Goal: Task Accomplishment & Management: Manage account settings

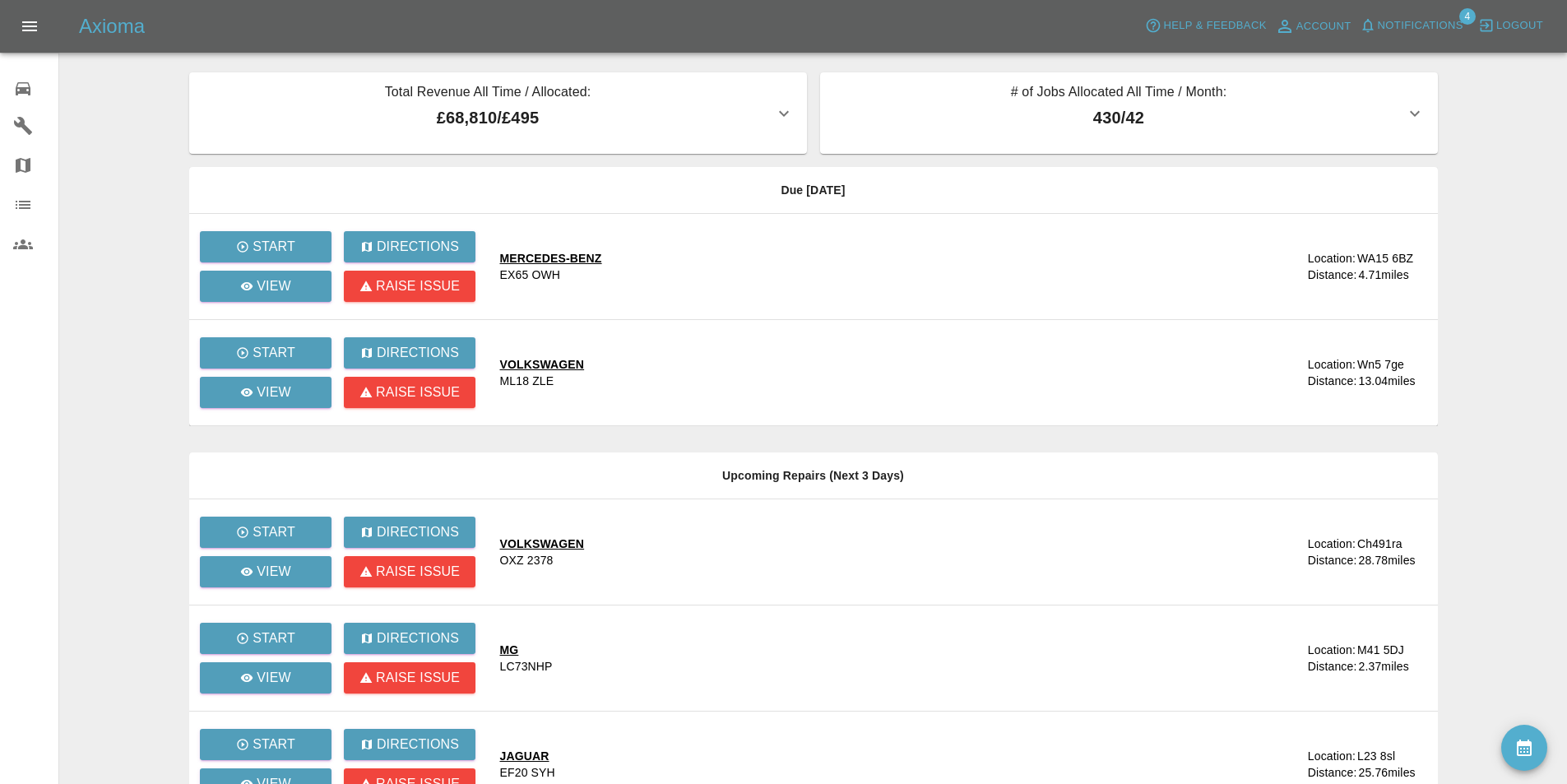
click at [1404, 23] on span "Notifications" at bounding box center [1421, 25] width 85 height 19
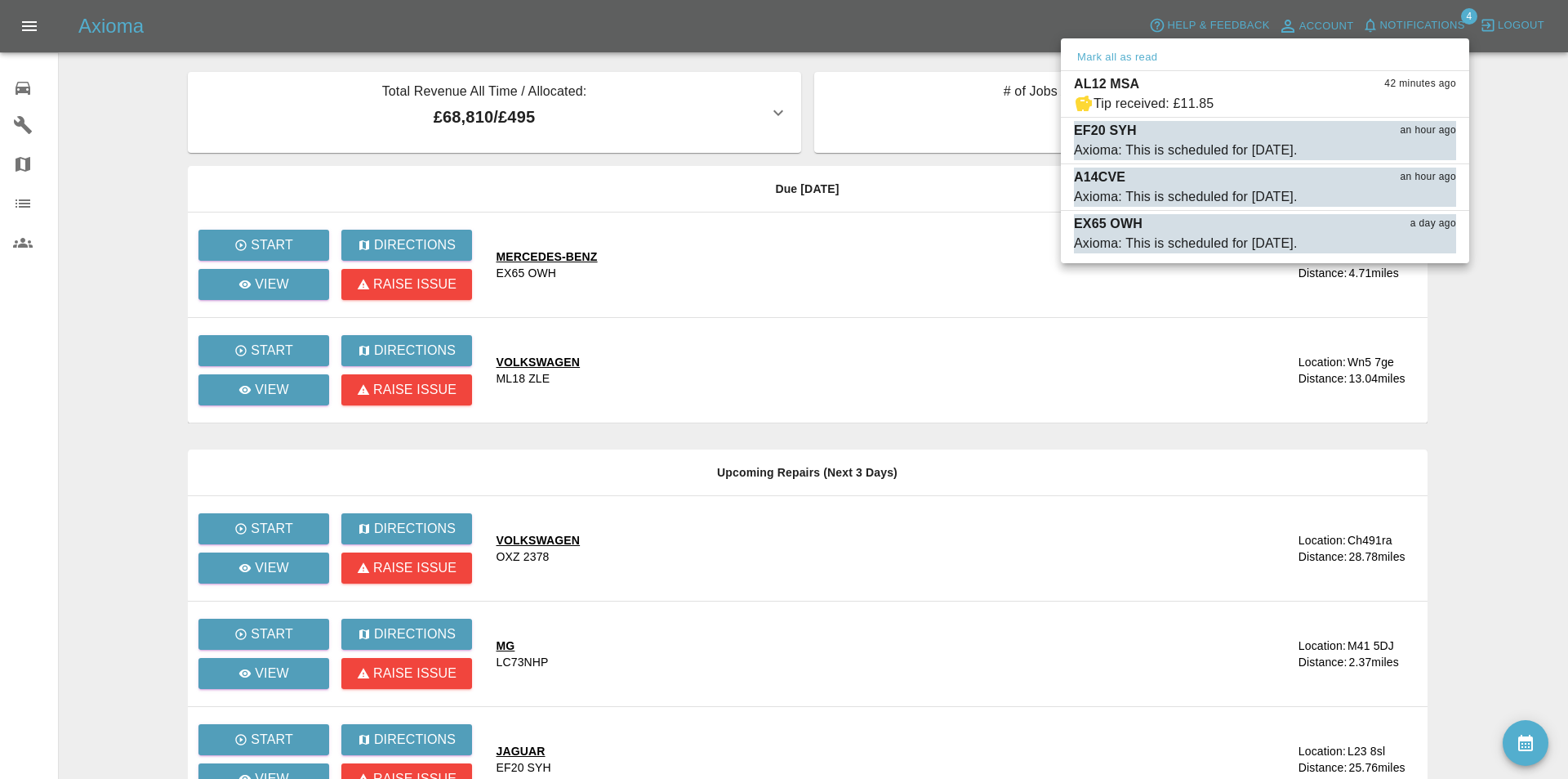
click at [120, 111] on div at bounding box center [784, 389] width 1568 height 779
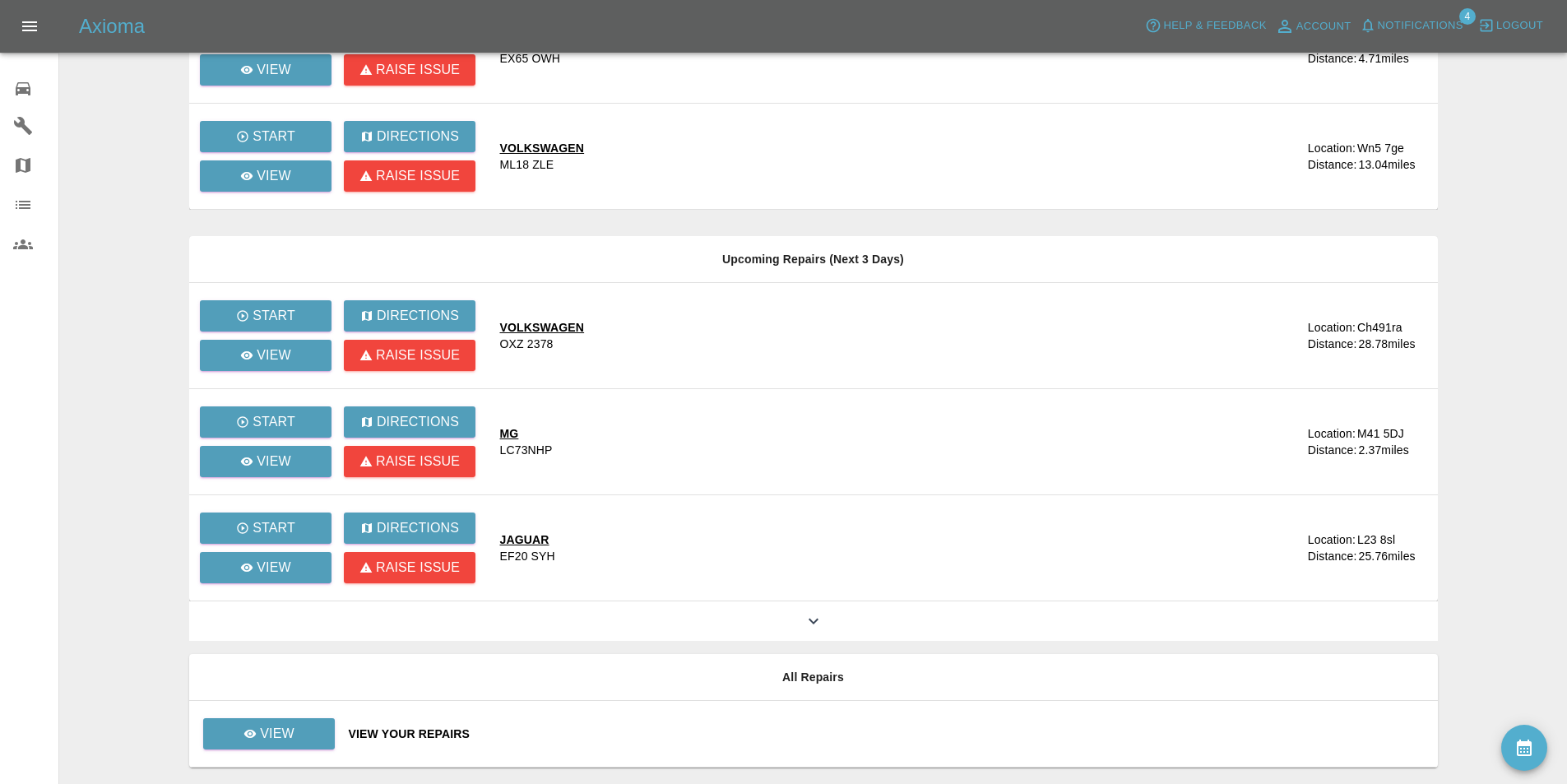
scroll to position [266, 0]
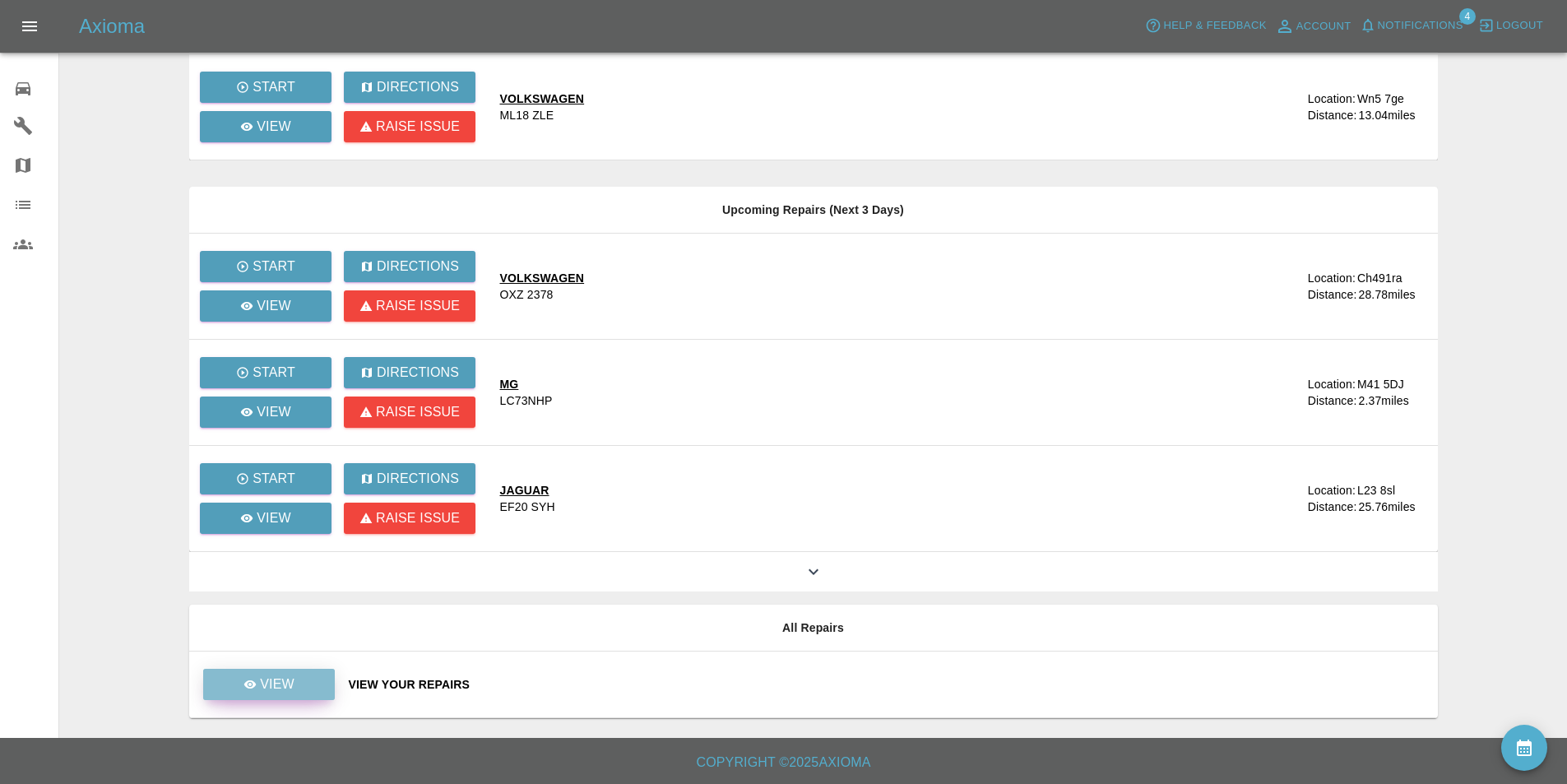
click at [304, 691] on link "View" at bounding box center [269, 683] width 132 height 31
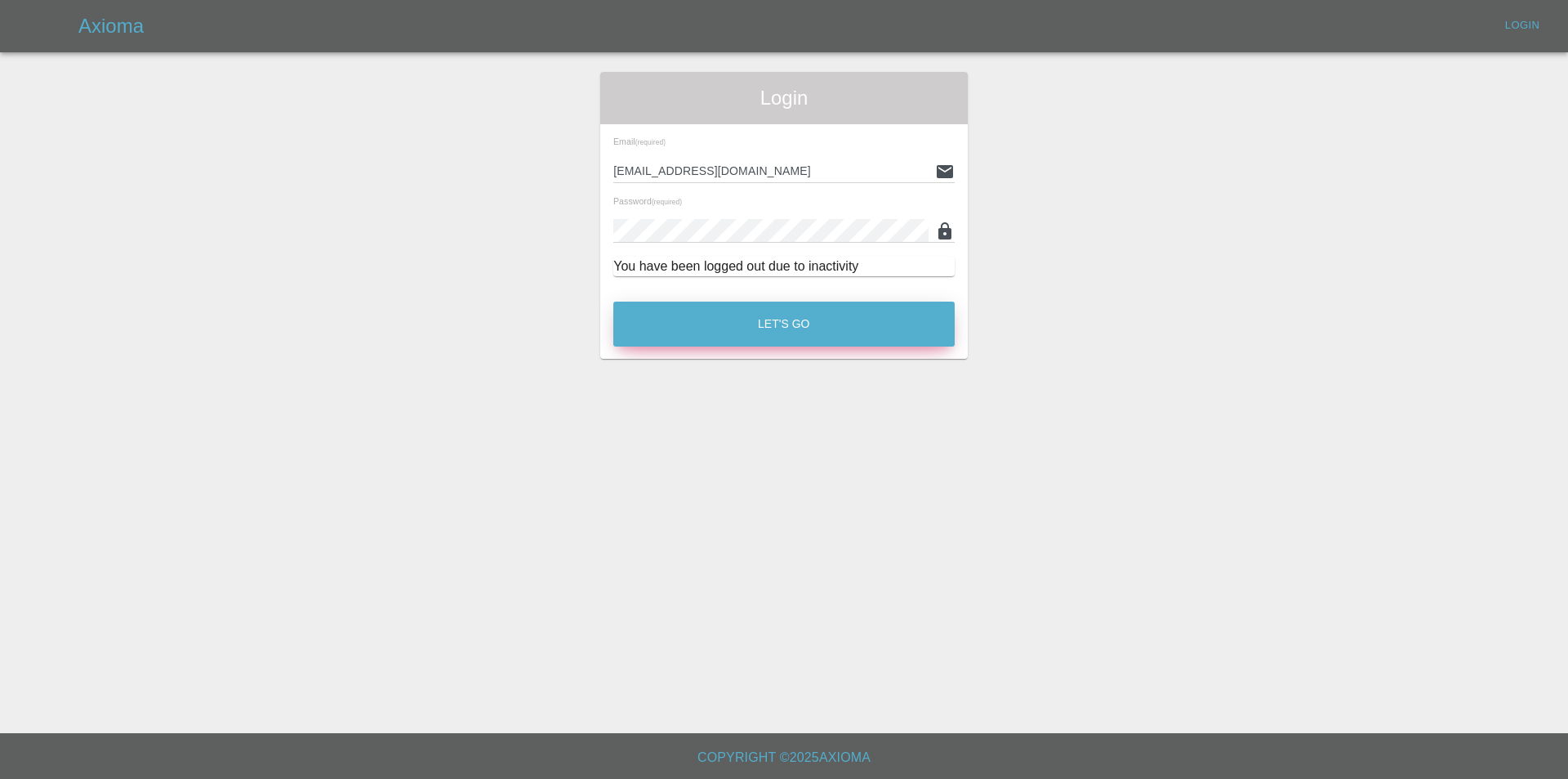
click at [722, 306] on button "Let's Go" at bounding box center [784, 324] width 342 height 45
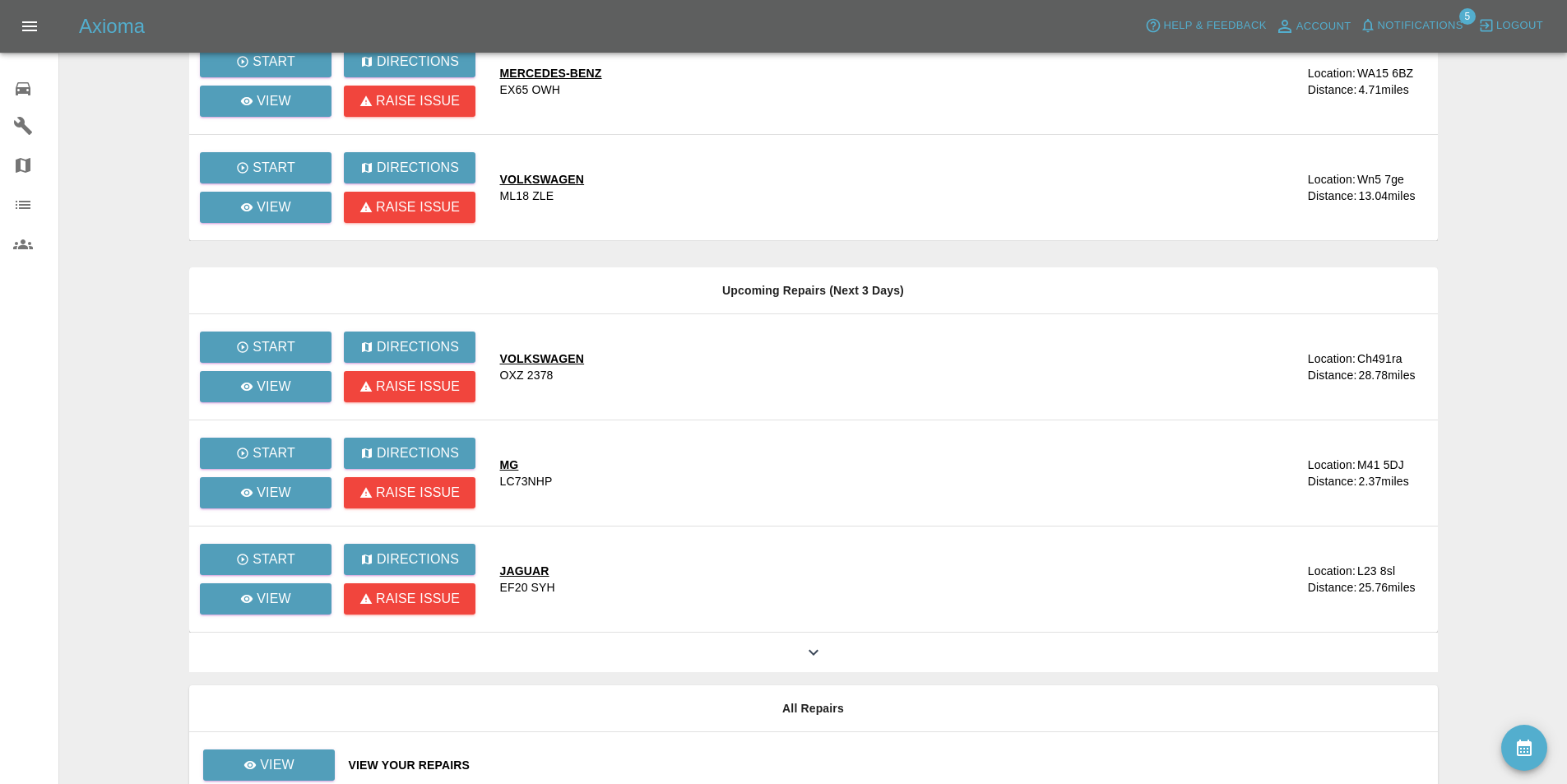
scroll to position [266, 0]
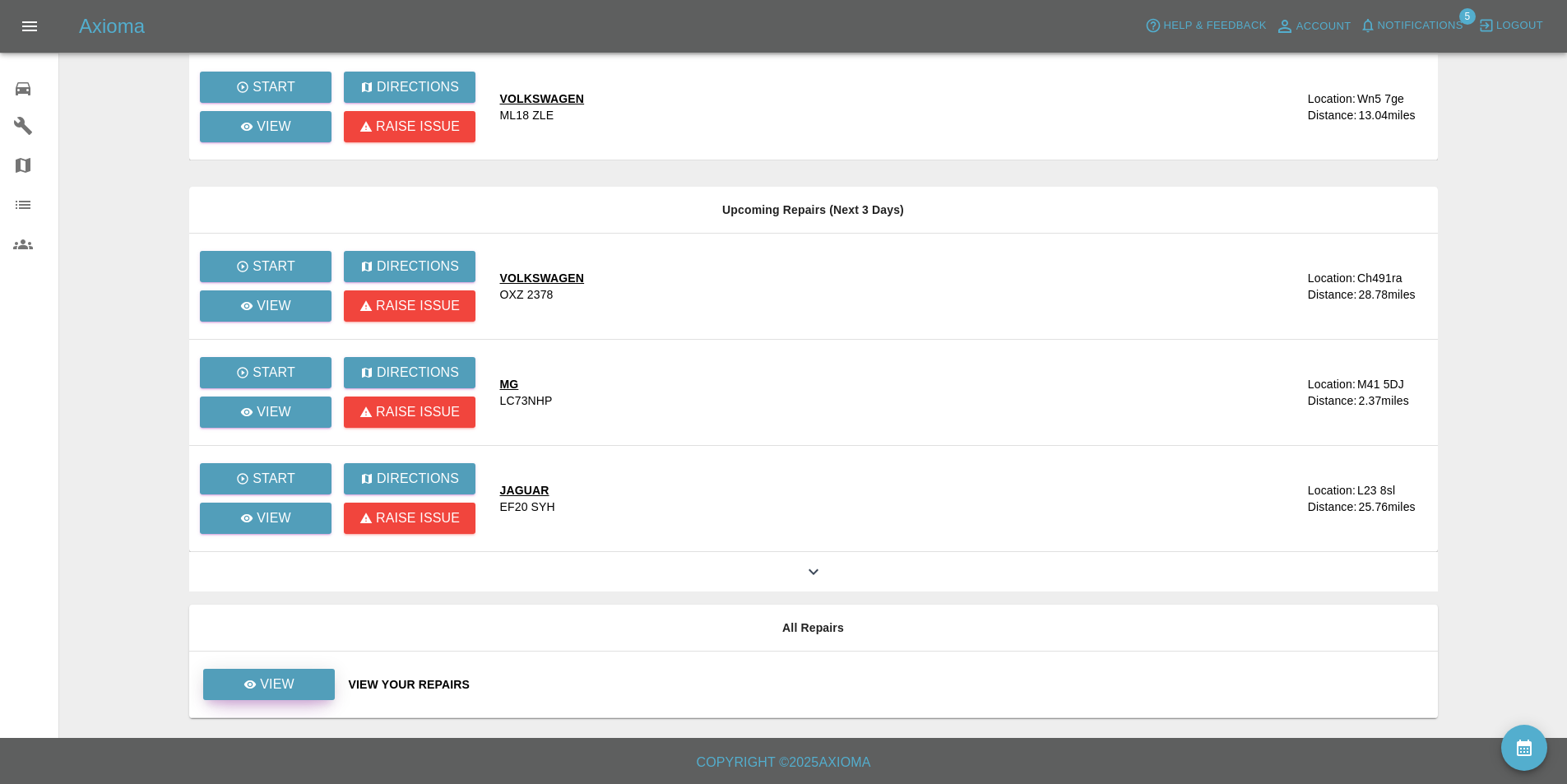
click at [274, 685] on p "View" at bounding box center [277, 684] width 34 height 20
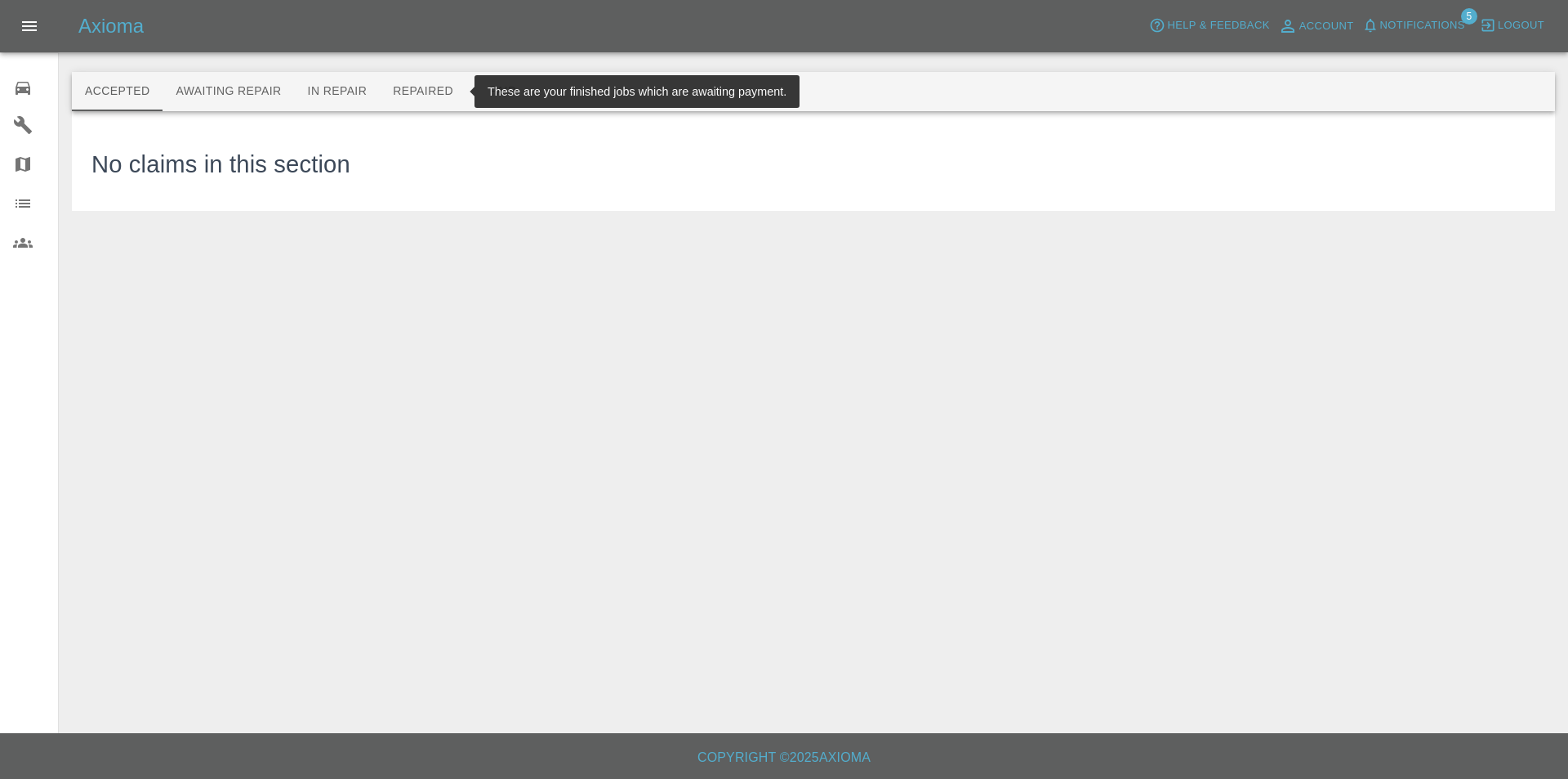
click at [417, 83] on button "Repaired" at bounding box center [423, 92] width 87 height 39
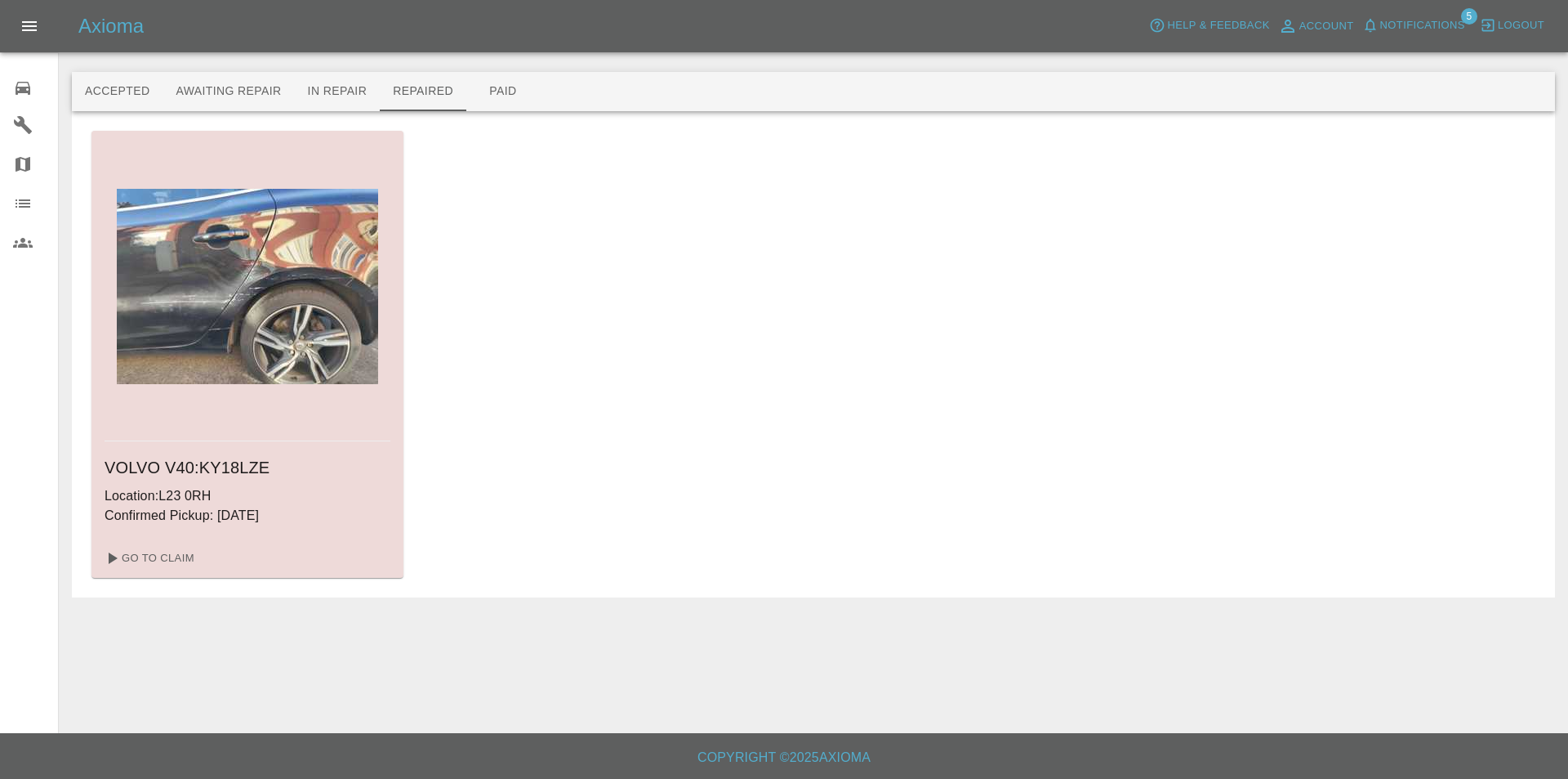
click at [505, 141] on div "VOLVO V40 : KY18LZE Location: L23 0RH Confirmed Pickup: [DATE] Go To Claim" at bounding box center [813, 354] width 1444 height 447
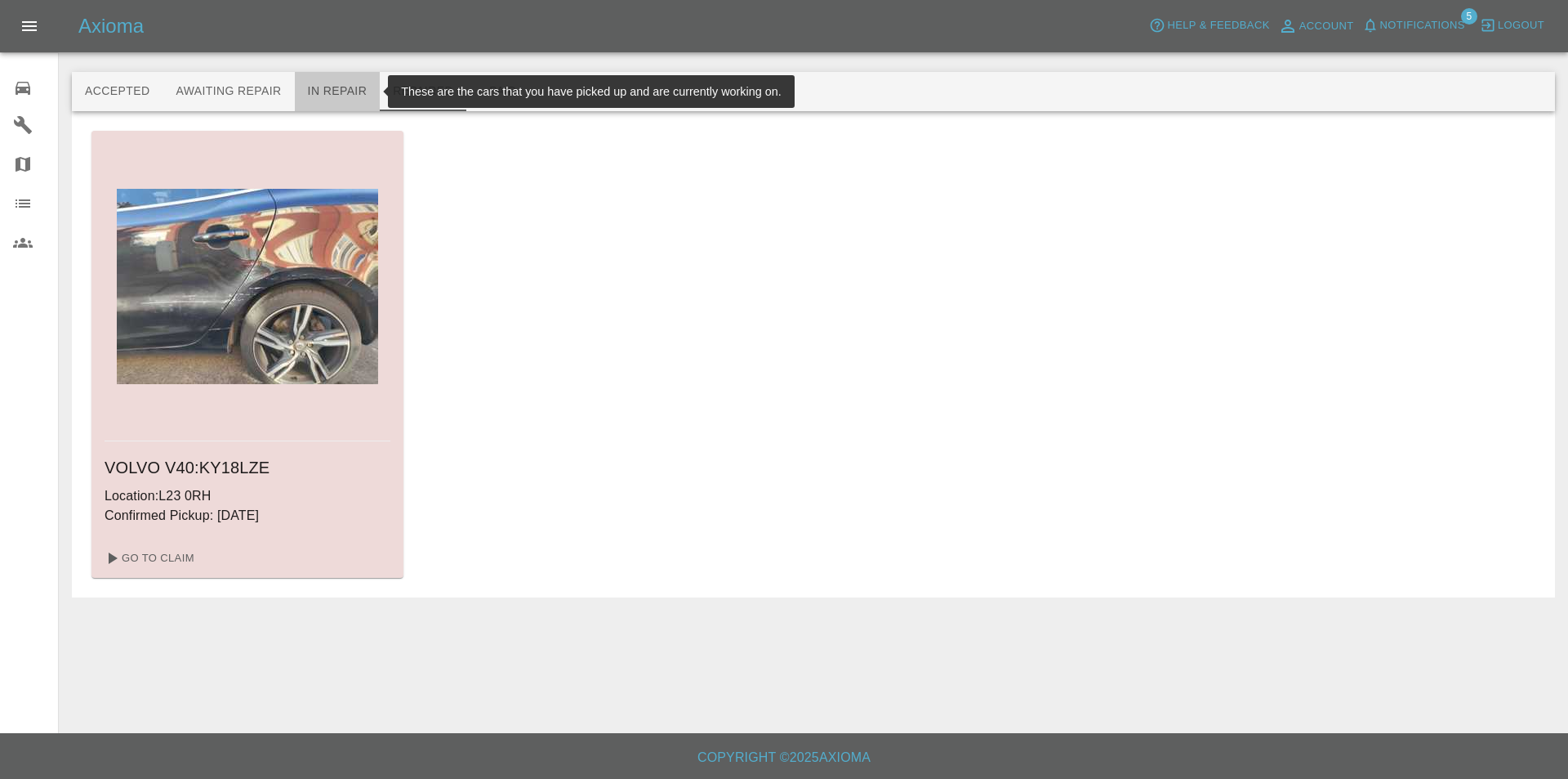
click at [330, 88] on button "In Repair" at bounding box center [338, 92] width 86 height 39
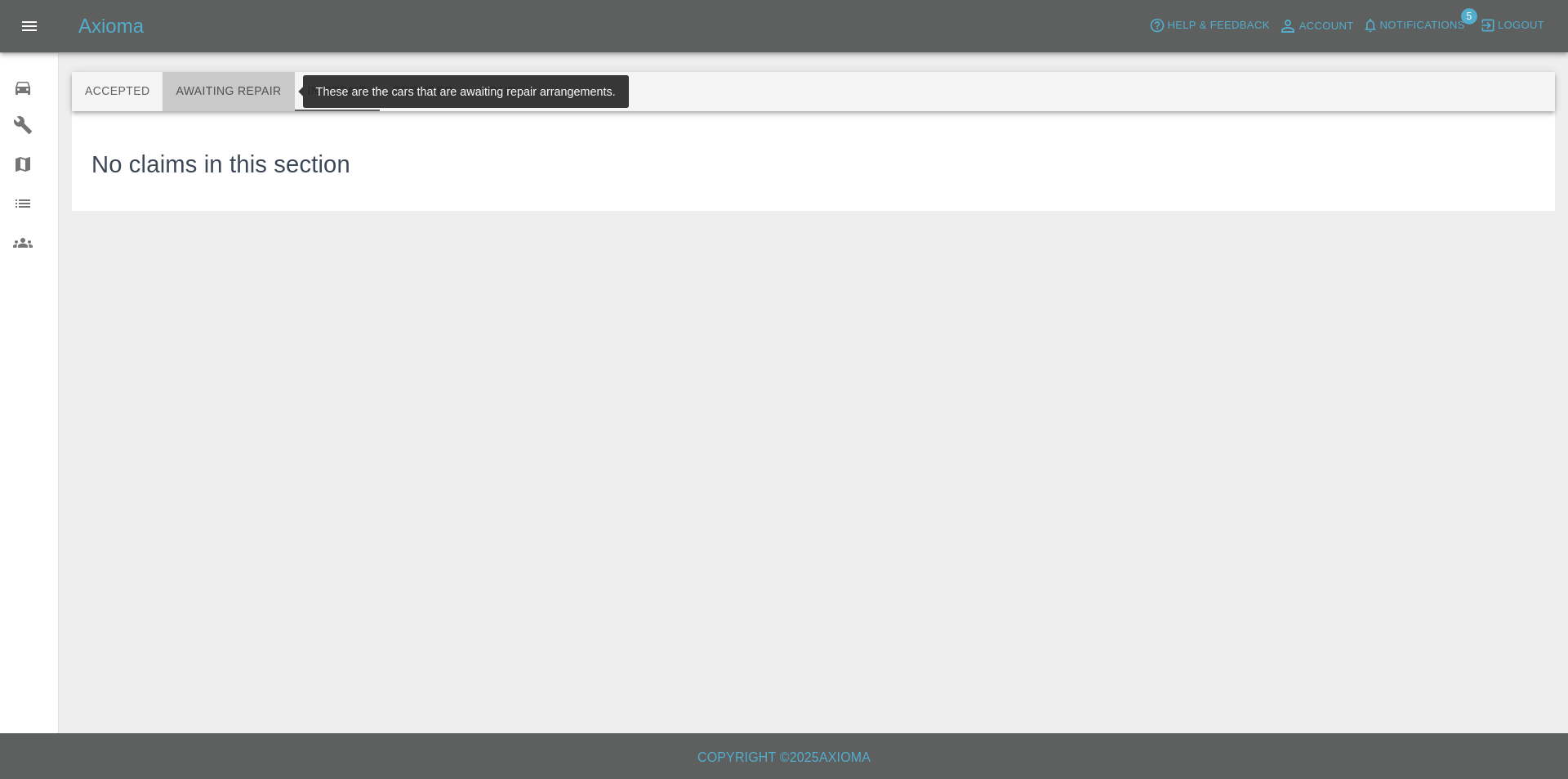
click at [221, 84] on button "Awaiting Repair" at bounding box center [227, 92] width 131 height 39
